Goal: Transaction & Acquisition: Purchase product/service

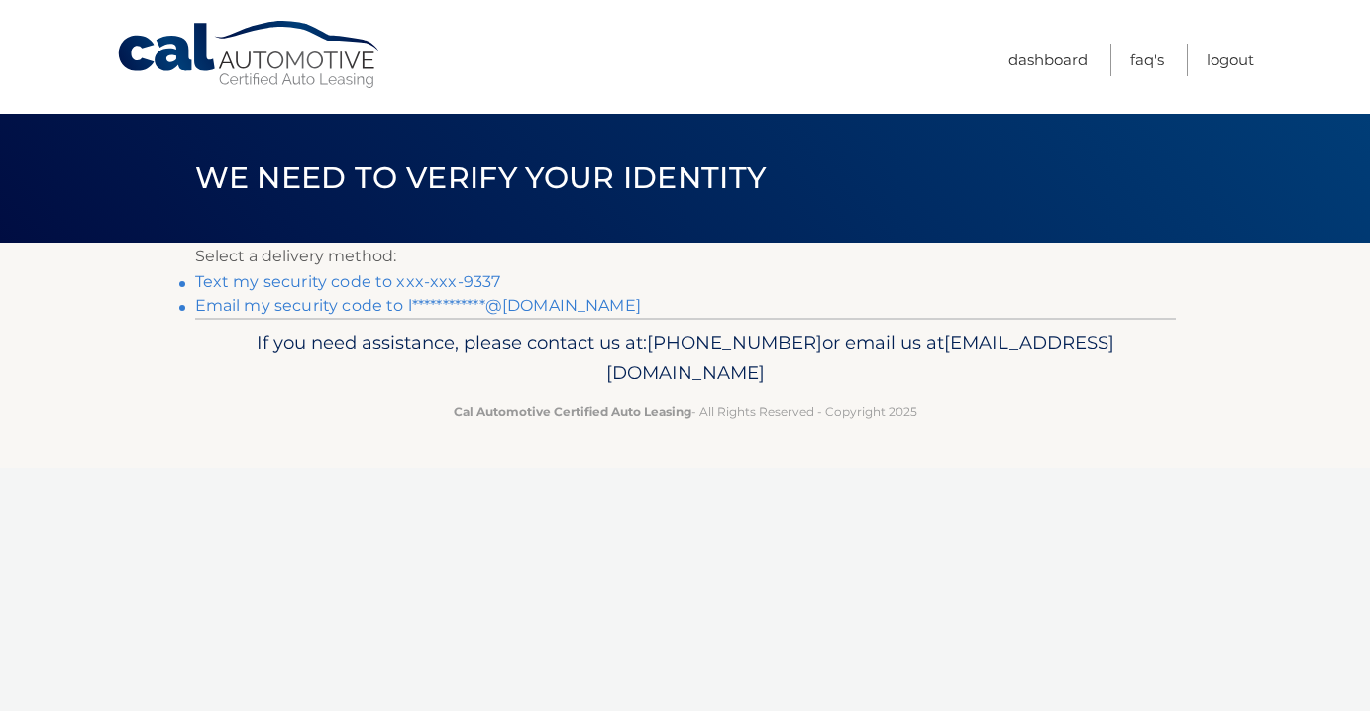
click at [426, 283] on link "Text my security code to xxx-xxx-9337" at bounding box center [348, 281] width 306 height 19
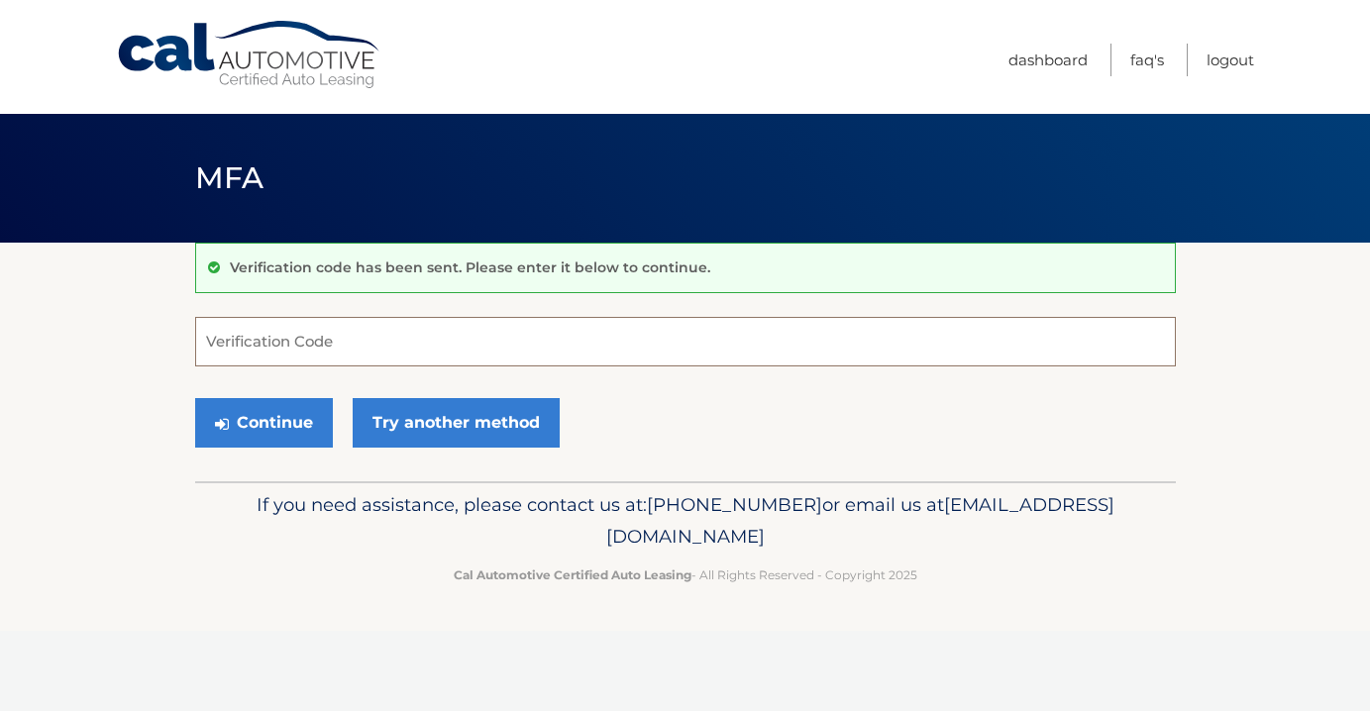
click at [424, 334] on input "Verification Code" at bounding box center [685, 342] width 981 height 50
type input "263477"
click at [282, 416] on button "Continue" at bounding box center [264, 423] width 138 height 50
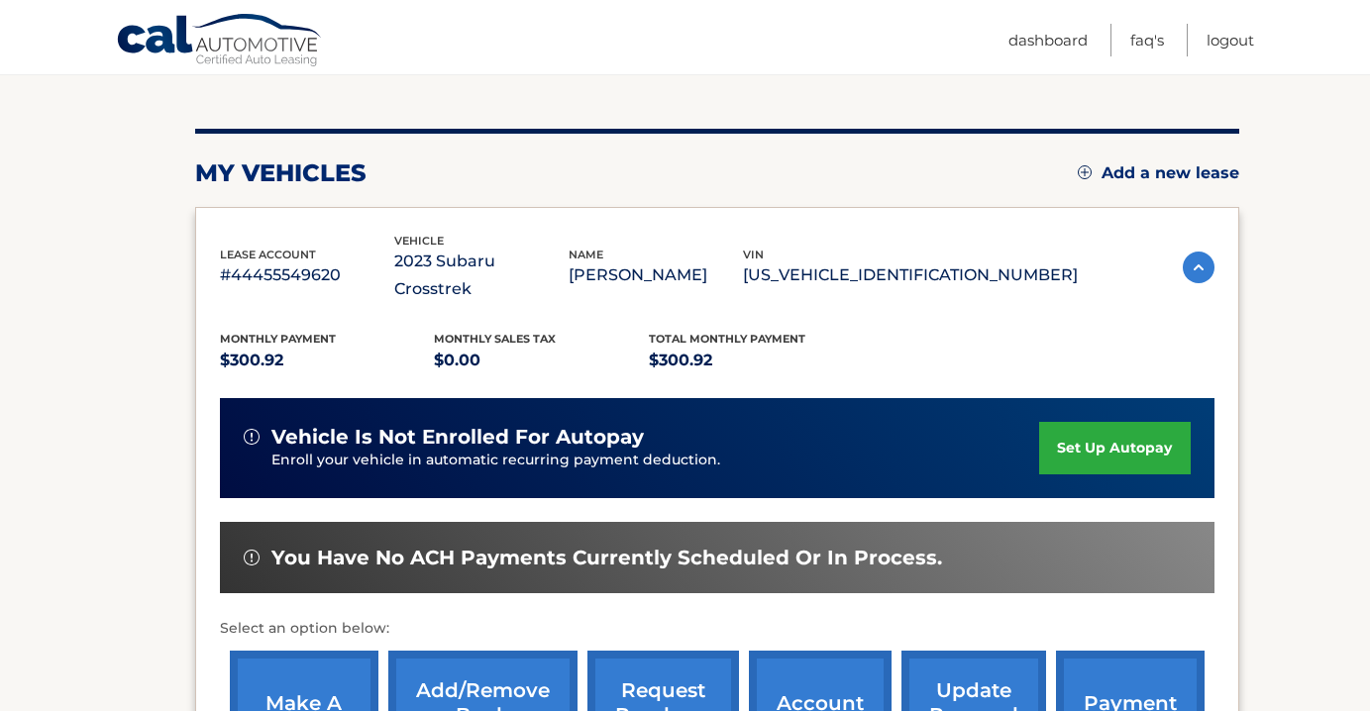
scroll to position [217, 0]
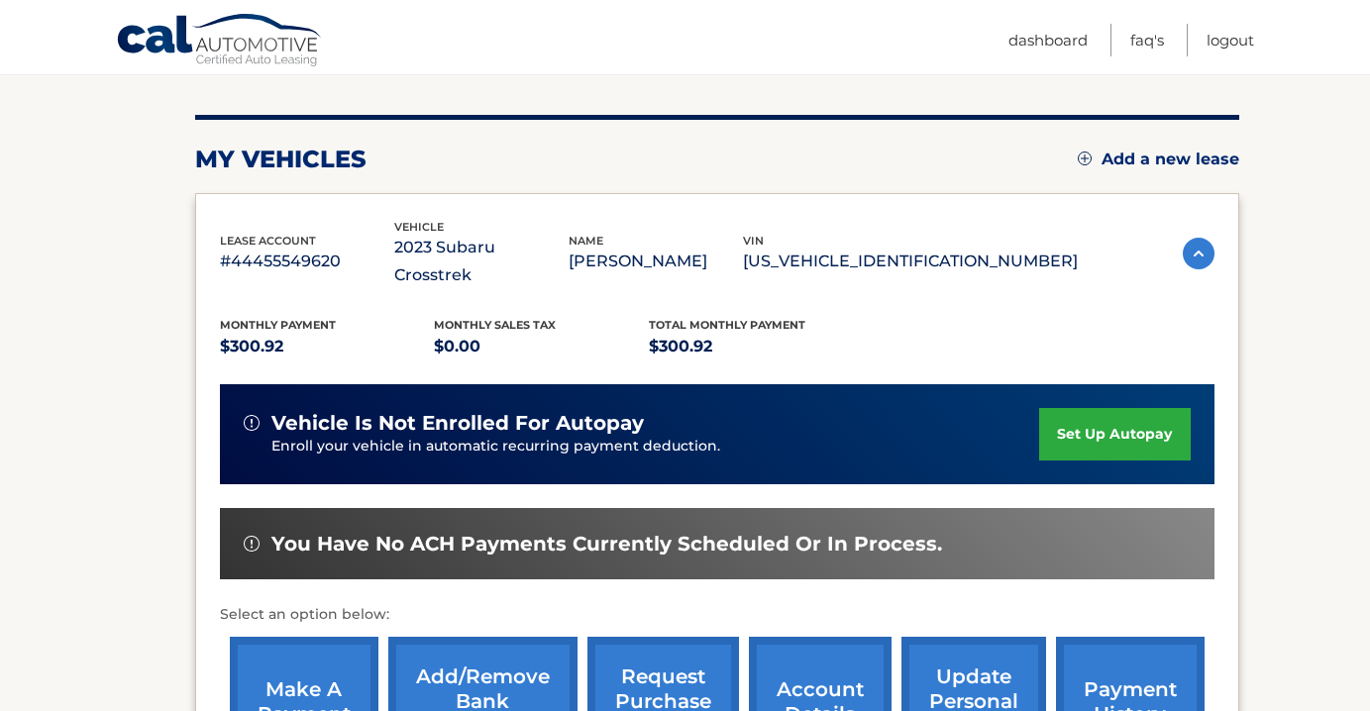
click at [323, 643] on link "make a payment" at bounding box center [304, 702] width 149 height 130
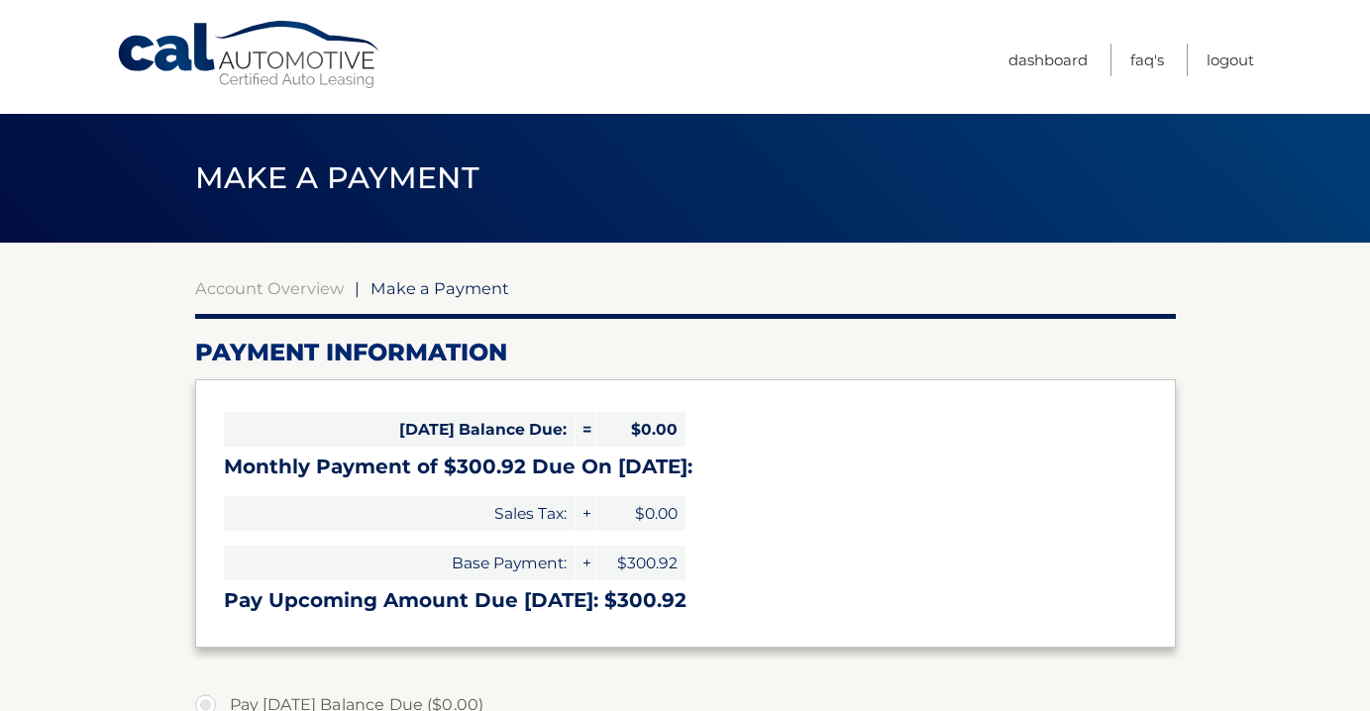
select select "ZmNkN2VjNjctZmEyNi00MGJkLThjZGQtNWYwNWRhZjFmZGEy"
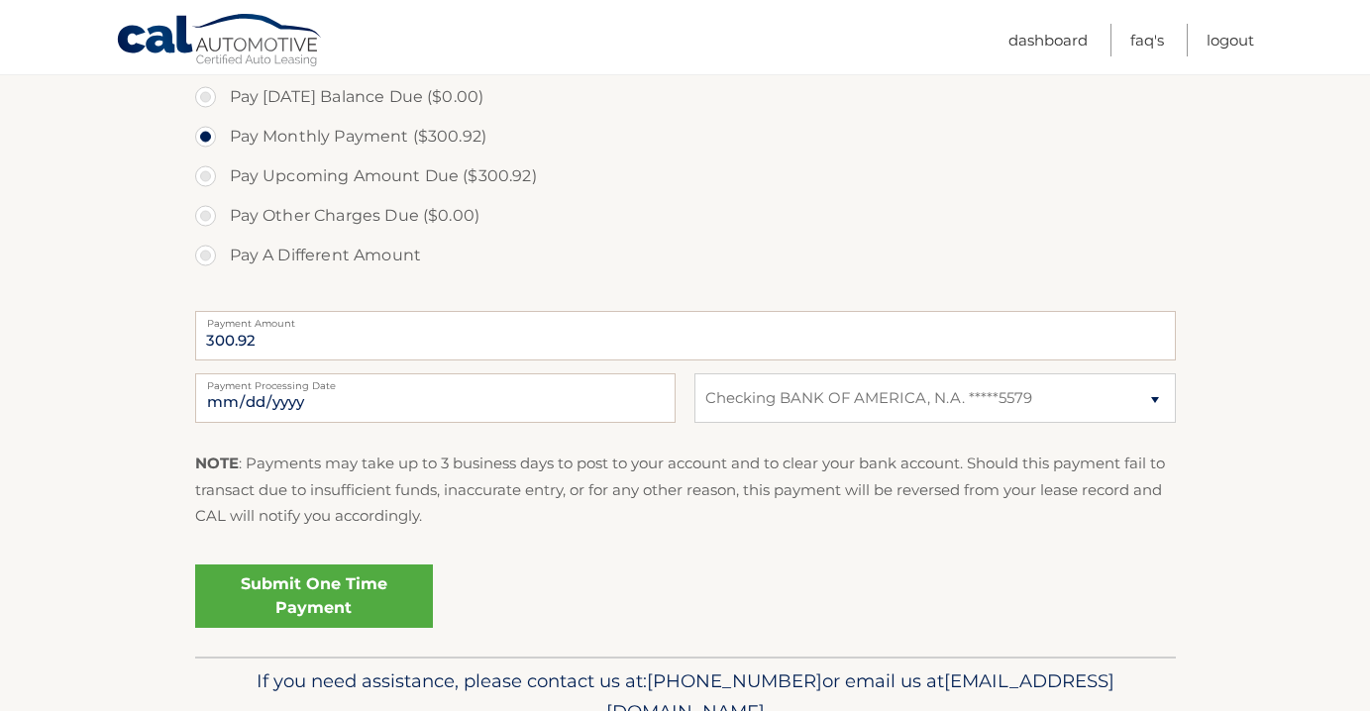
scroll to position [620, 0]
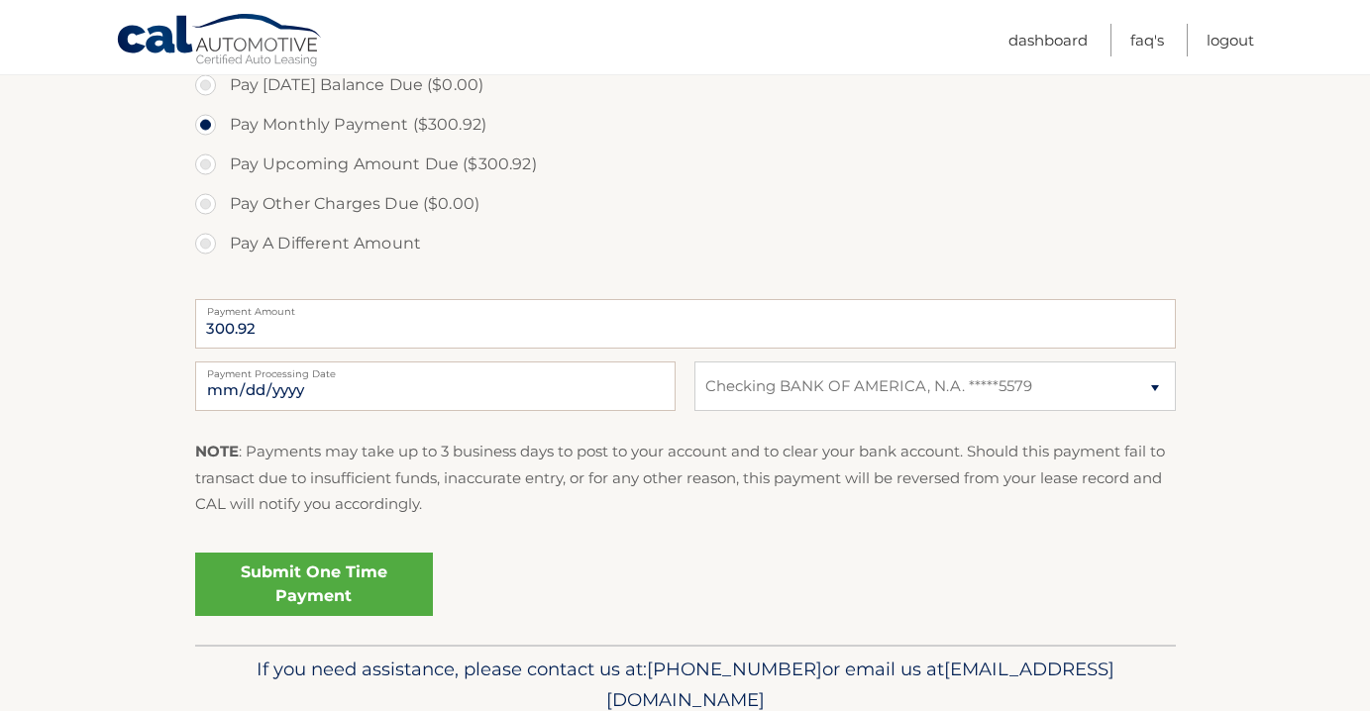
click at [313, 571] on link "Submit One Time Payment" at bounding box center [314, 584] width 238 height 63
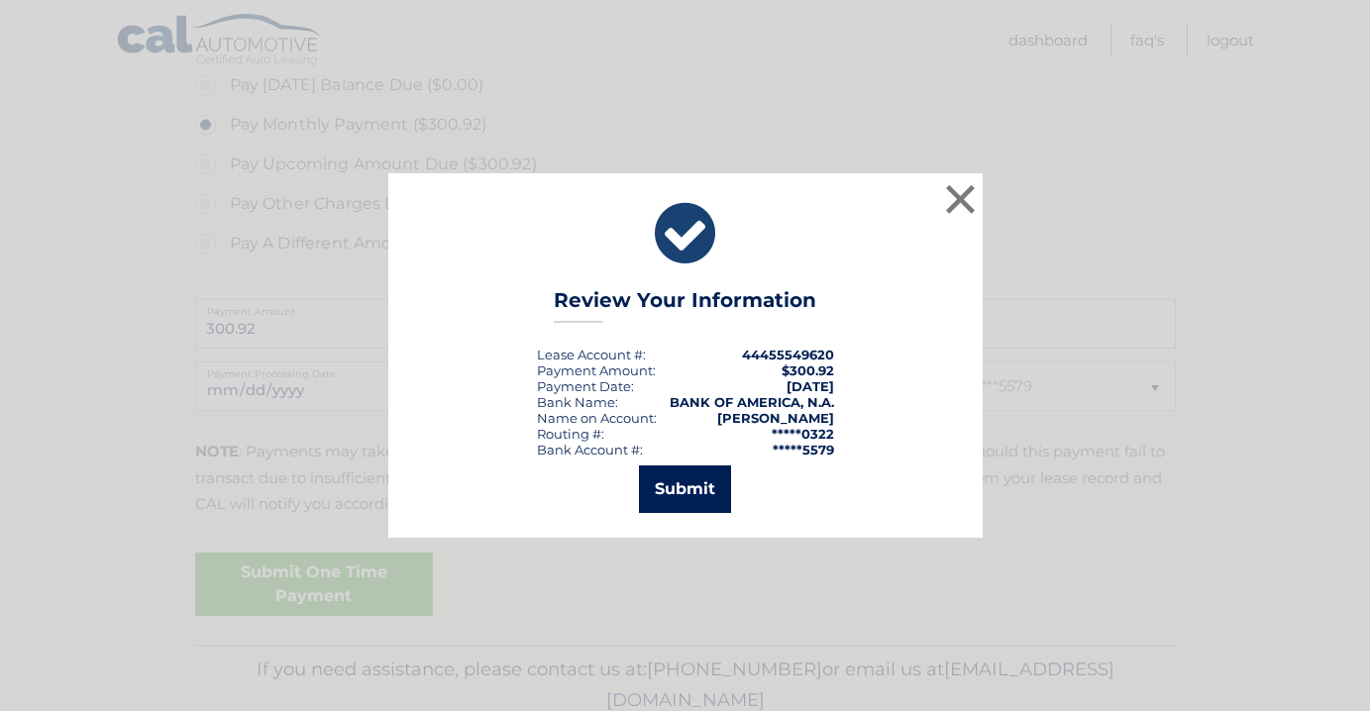
click at [702, 492] on button "Submit" at bounding box center [685, 490] width 92 height 48
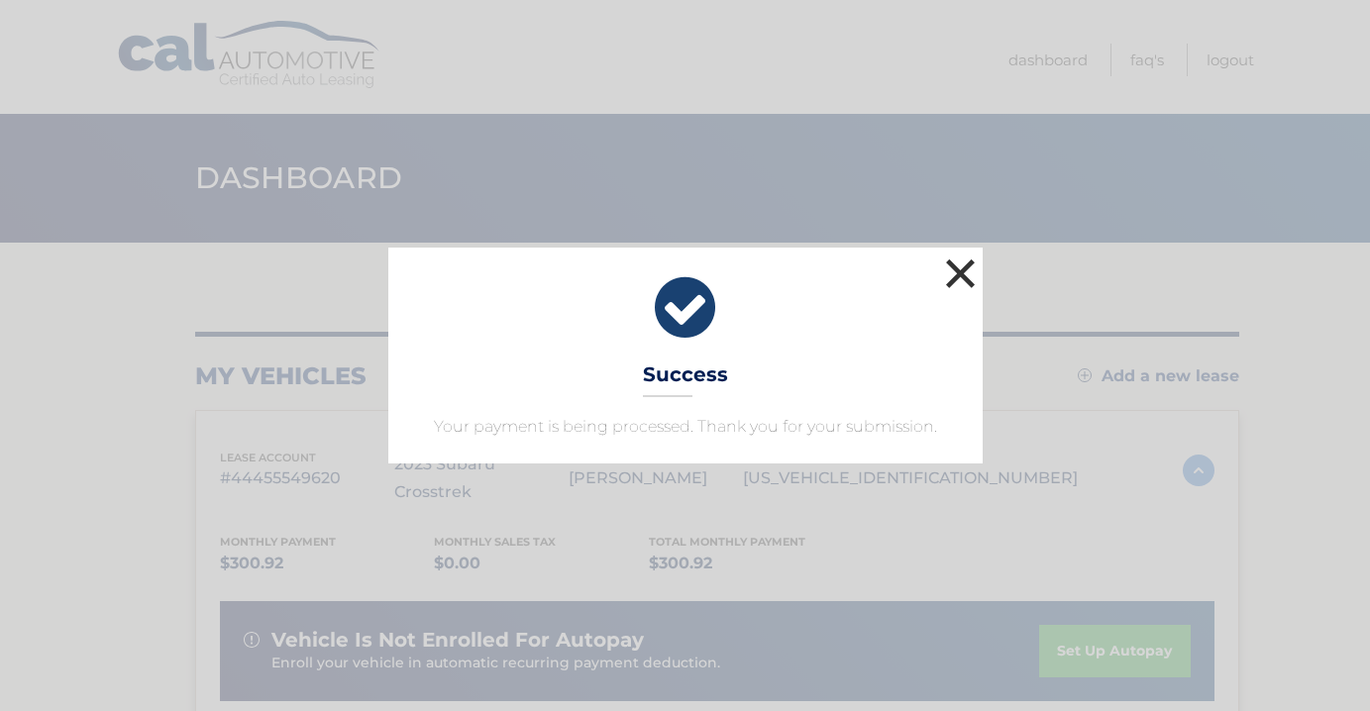
click at [961, 267] on button "×" at bounding box center [961, 274] width 40 height 40
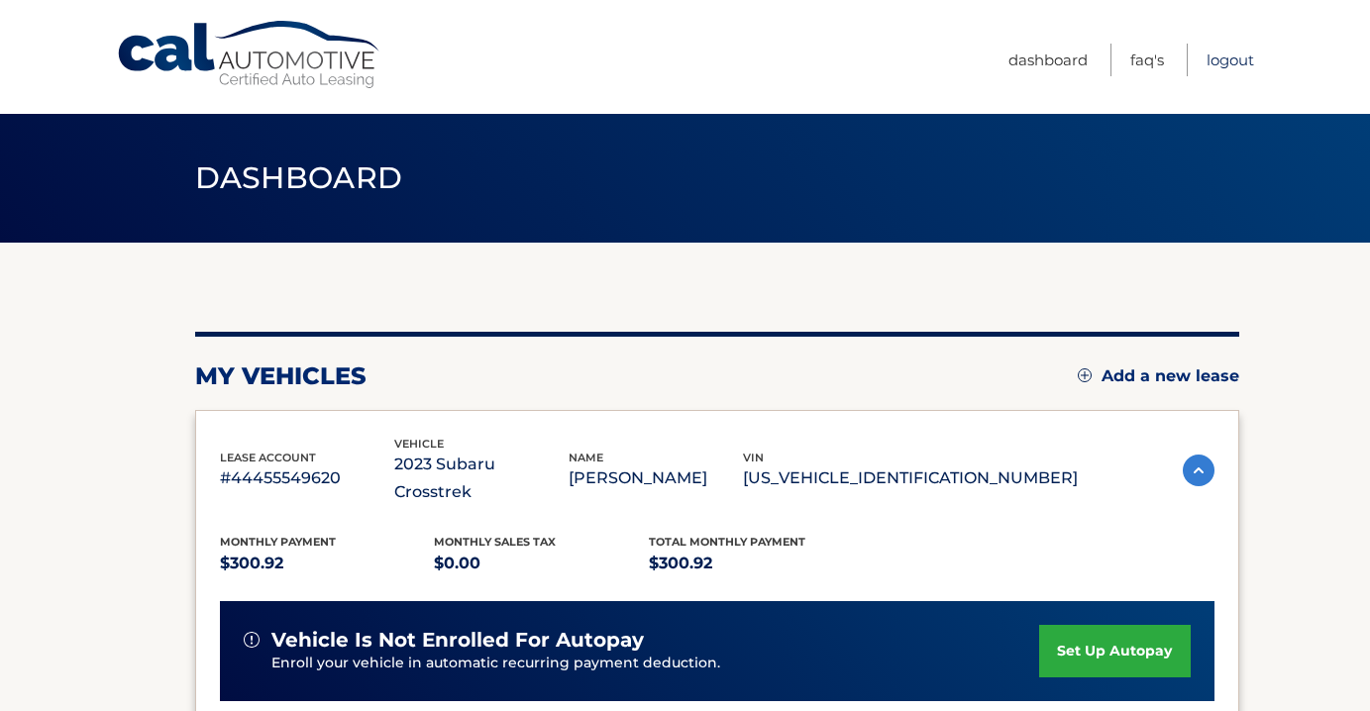
click at [1226, 57] on link "Logout" at bounding box center [1231, 60] width 48 height 33
